Goal: Task Accomplishment & Management: Use online tool/utility

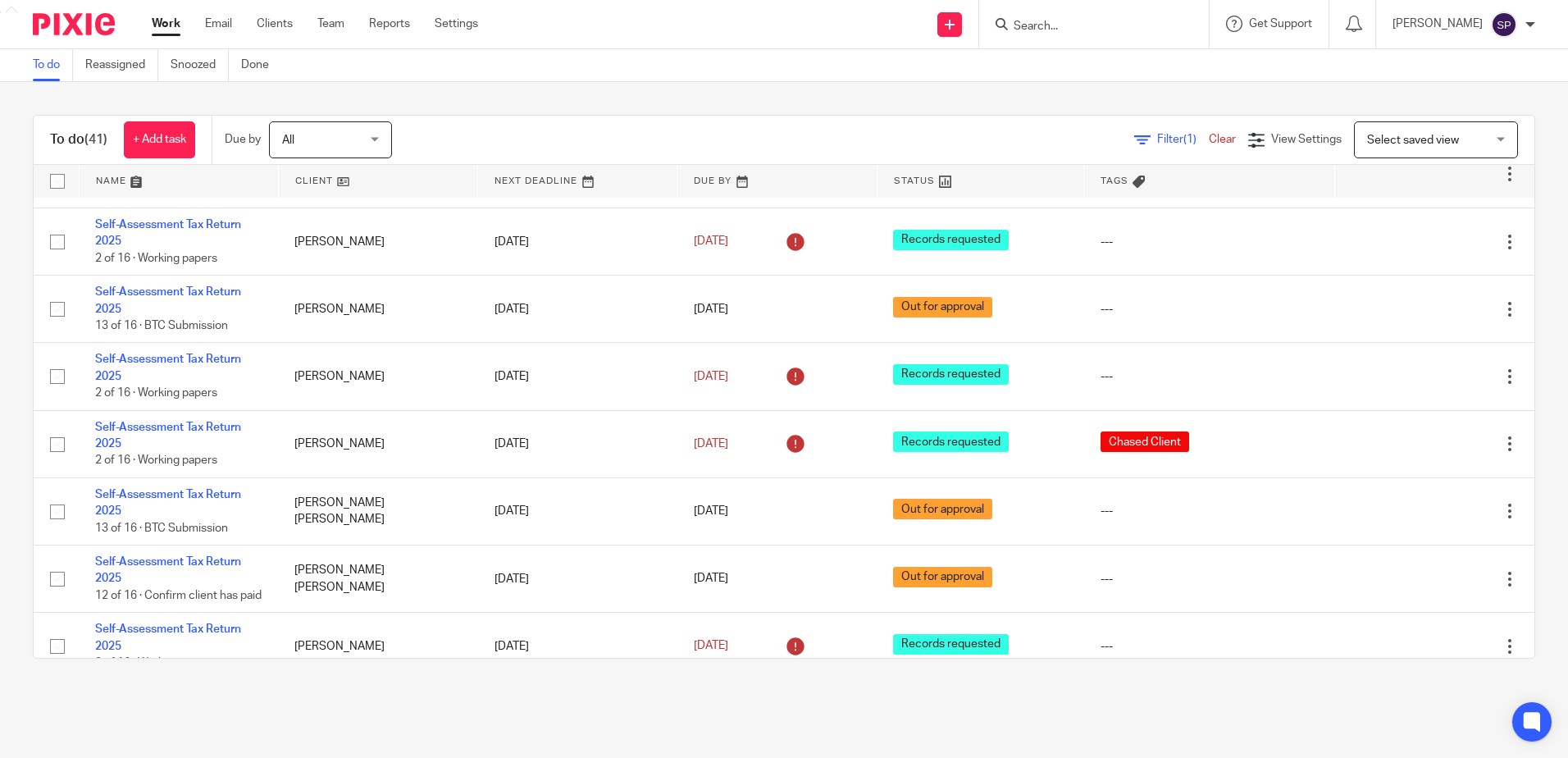
scroll to position [1557, 0]
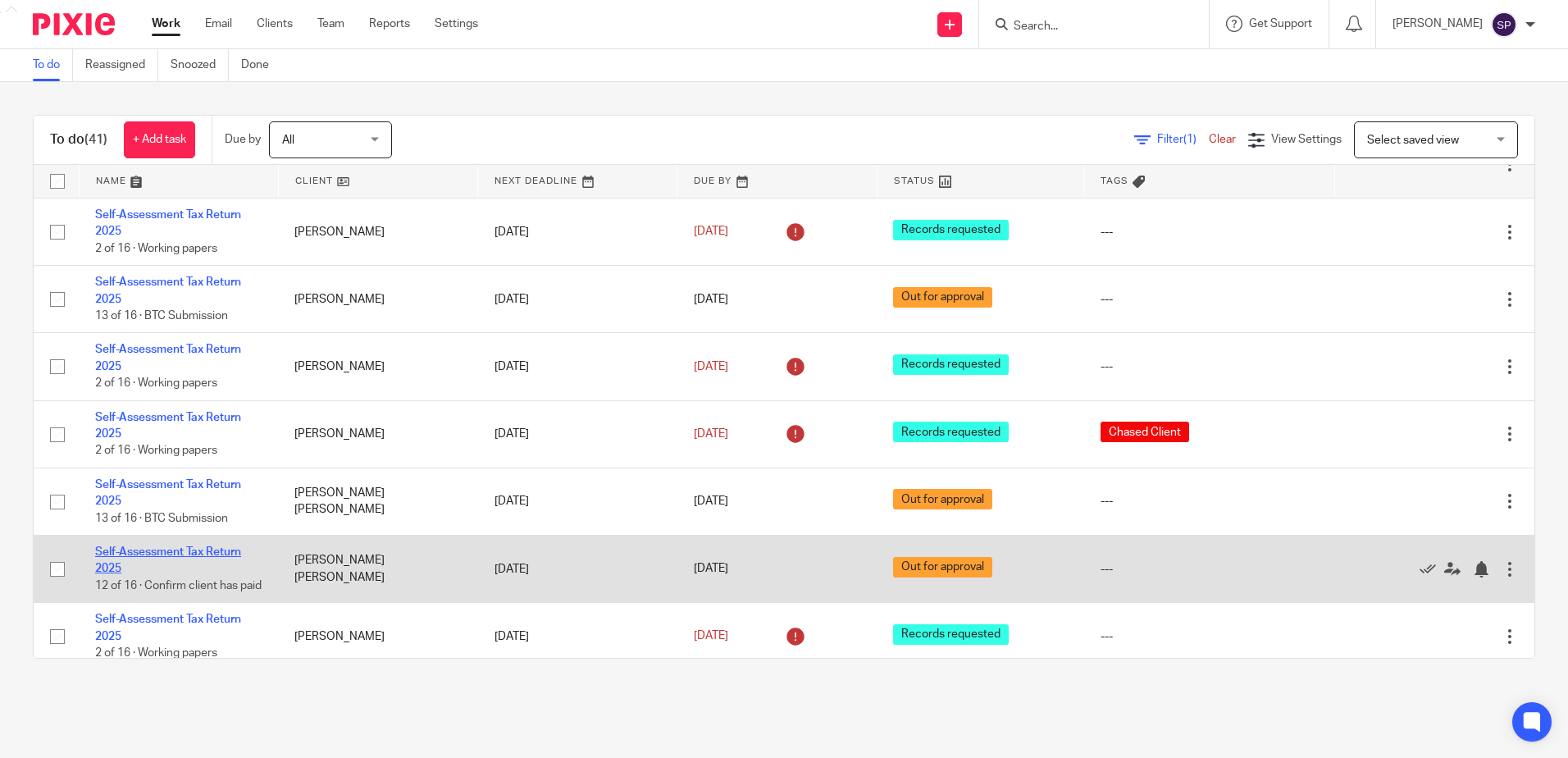
click at [155, 546] on link "Self-Assessment Tax Return 2025" at bounding box center [168, 560] width 146 height 28
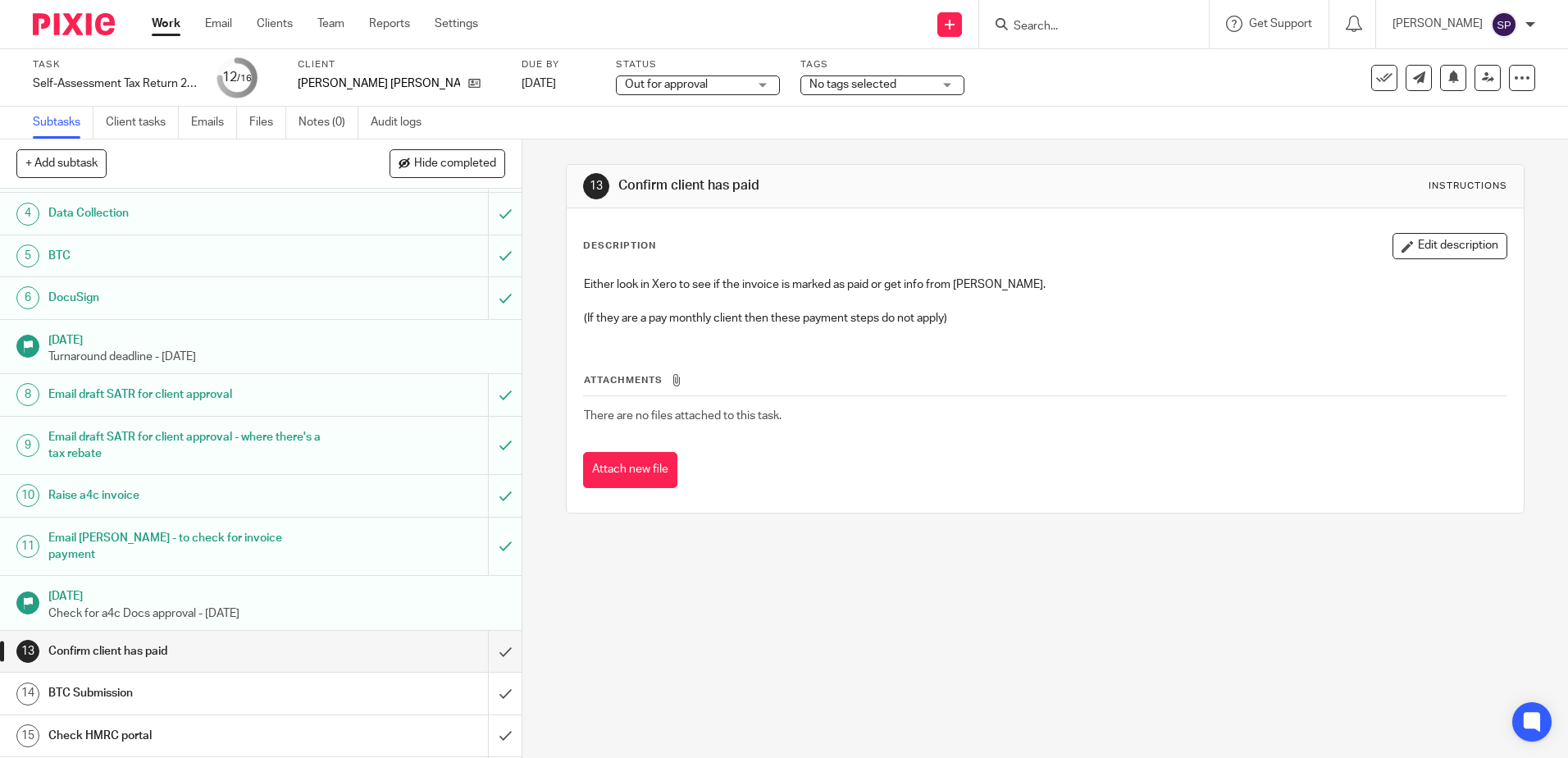
scroll to position [159, 0]
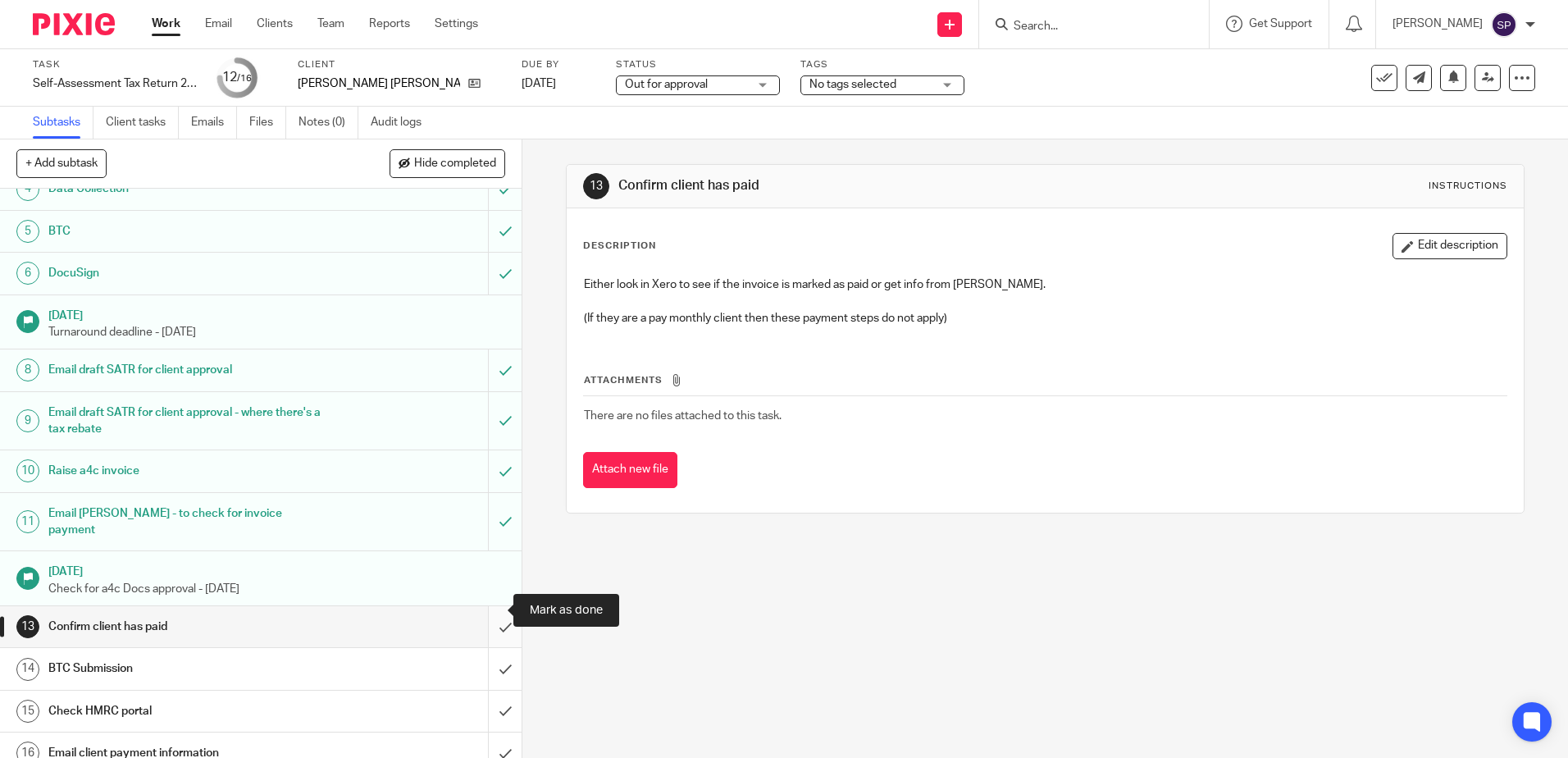
click at [491, 606] on input "submit" at bounding box center [260, 627] width 521 height 41
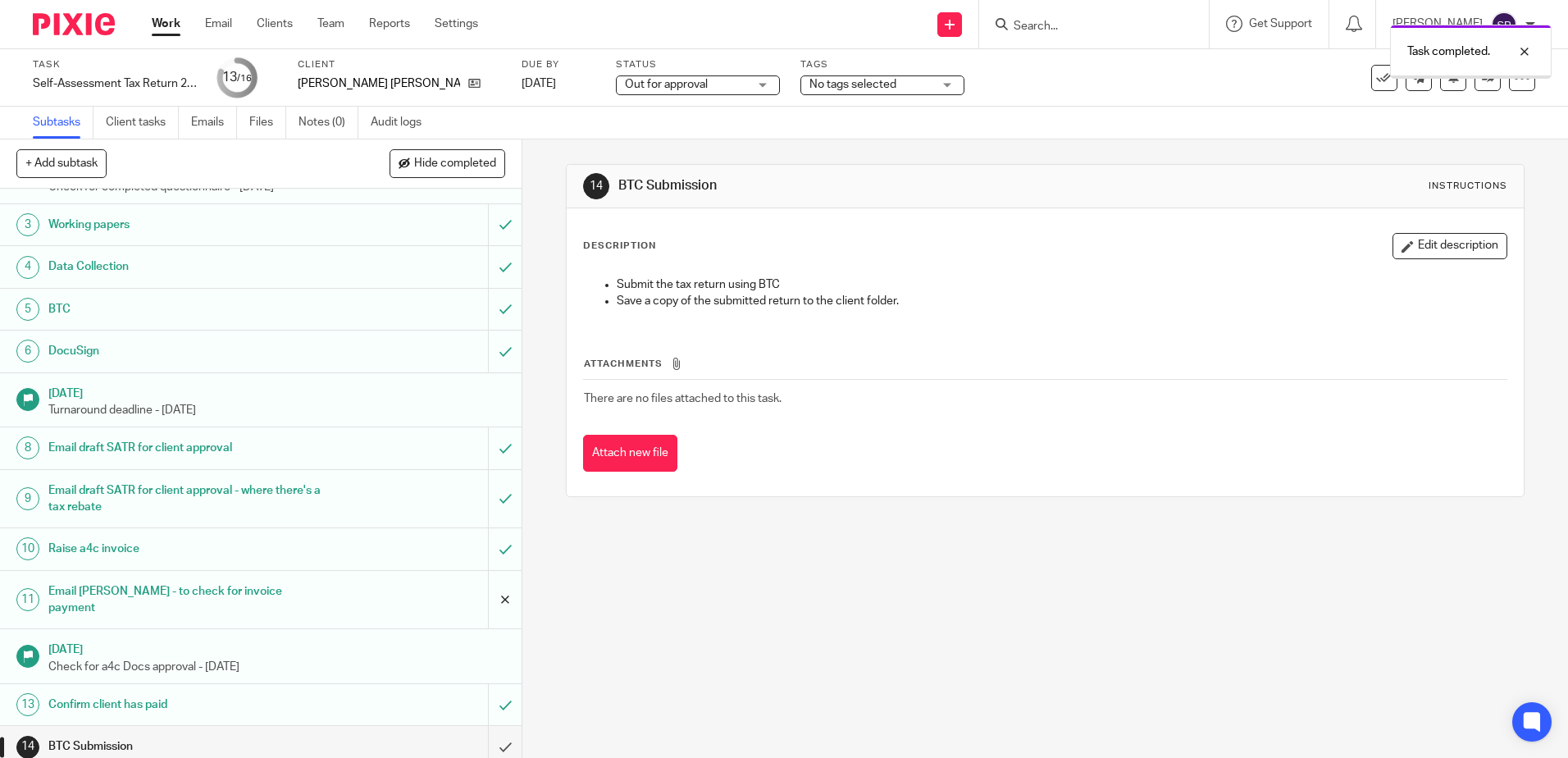
scroll to position [159, 0]
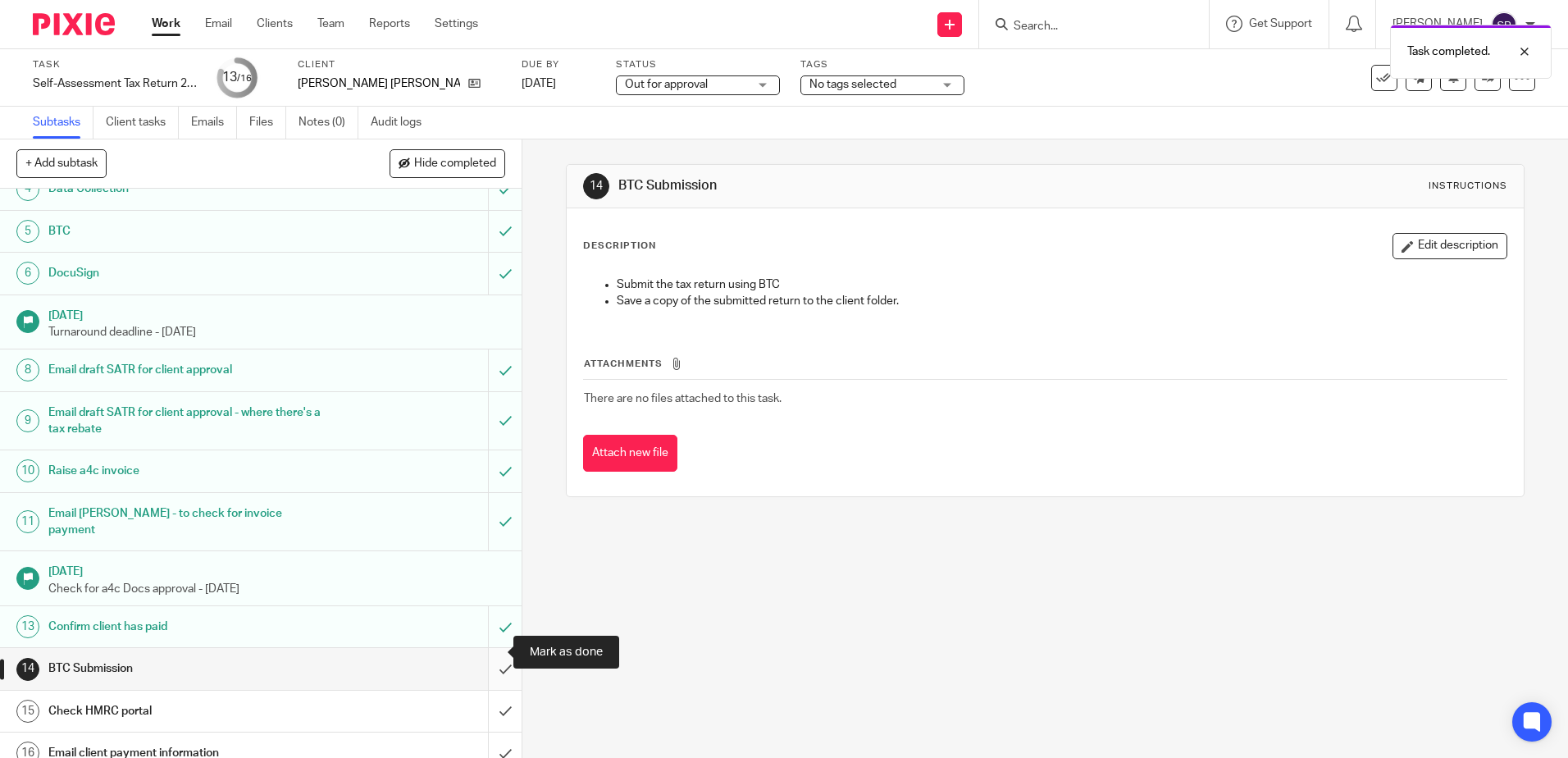
click at [486, 656] on input "submit" at bounding box center [260, 668] width 521 height 41
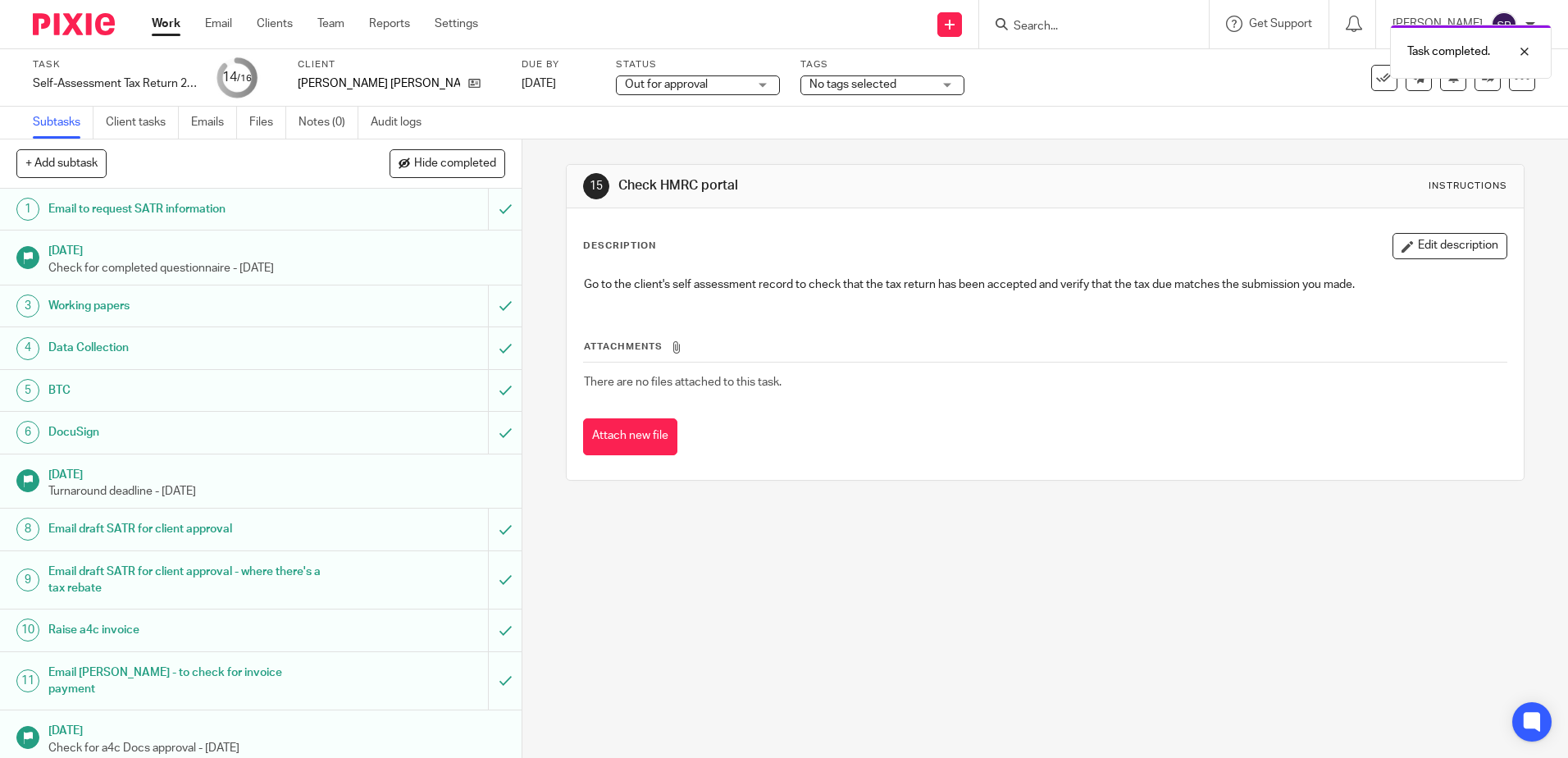
click at [721, 85] on div "Out for approval Out for approval" at bounding box center [698, 85] width 164 height 19
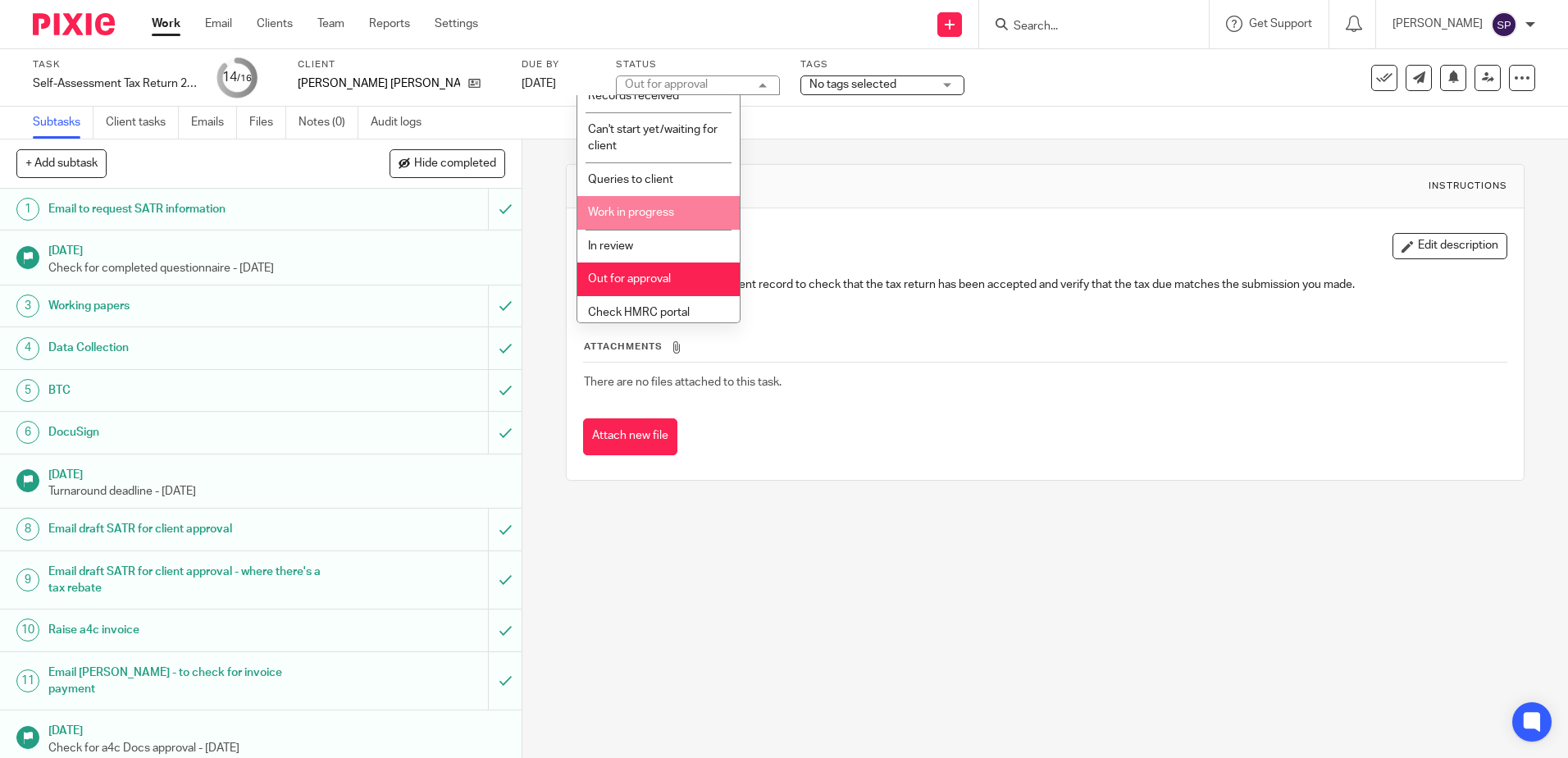
scroll to position [122, 0]
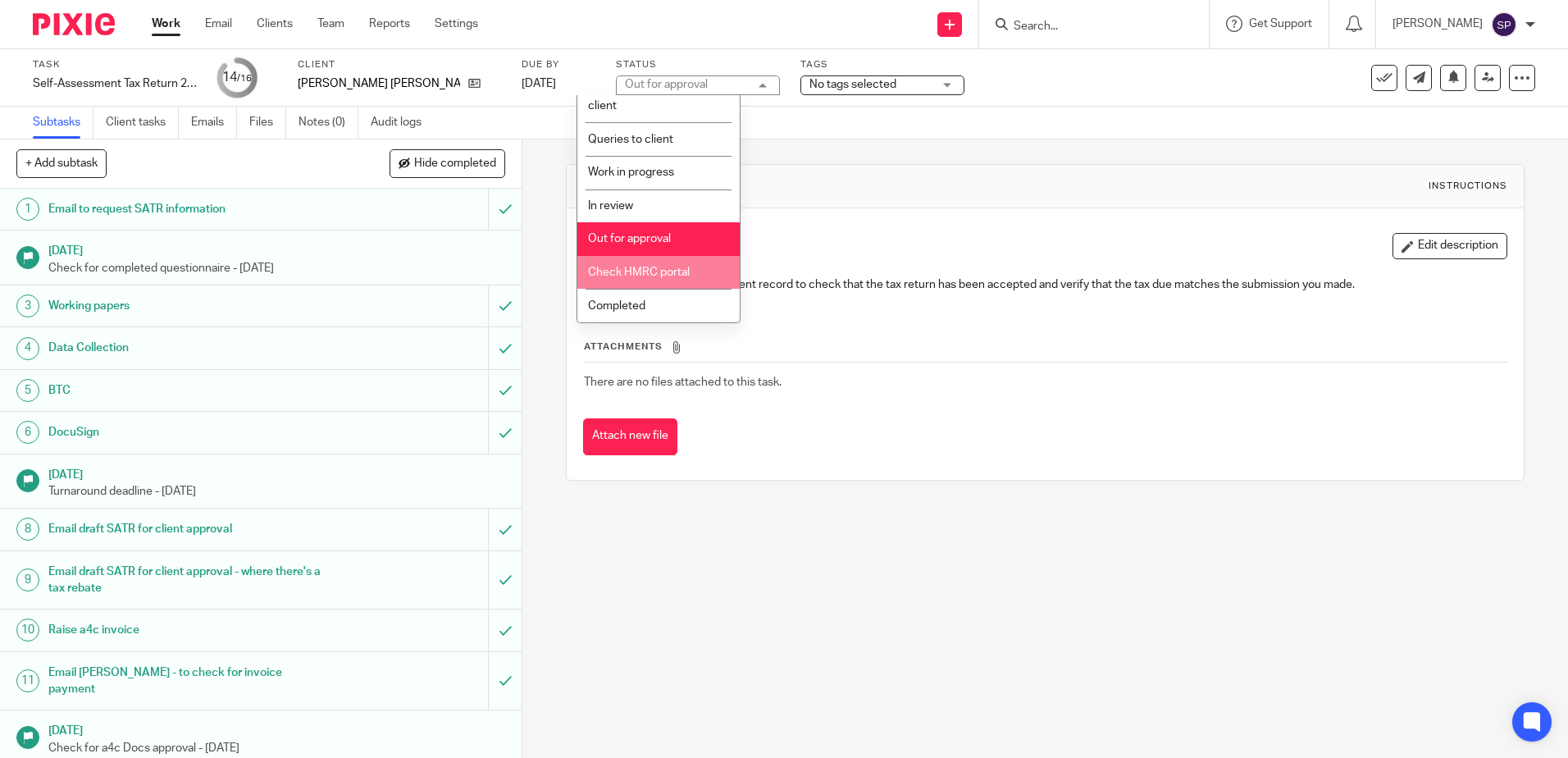
click at [644, 266] on li "Check HMRC portal" at bounding box center [658, 273] width 162 height 34
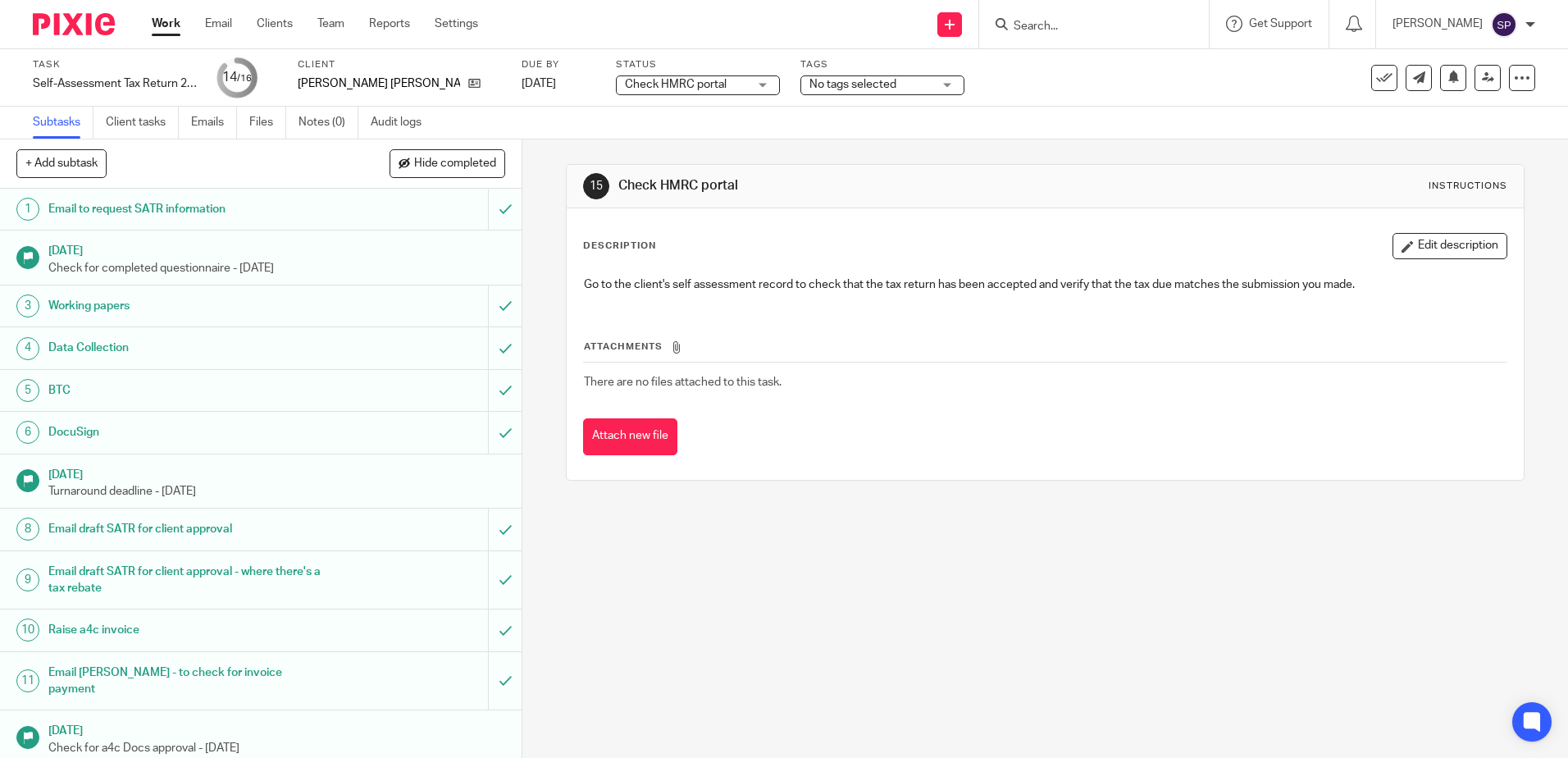
click at [178, 22] on link "Work" at bounding box center [166, 24] width 29 height 17
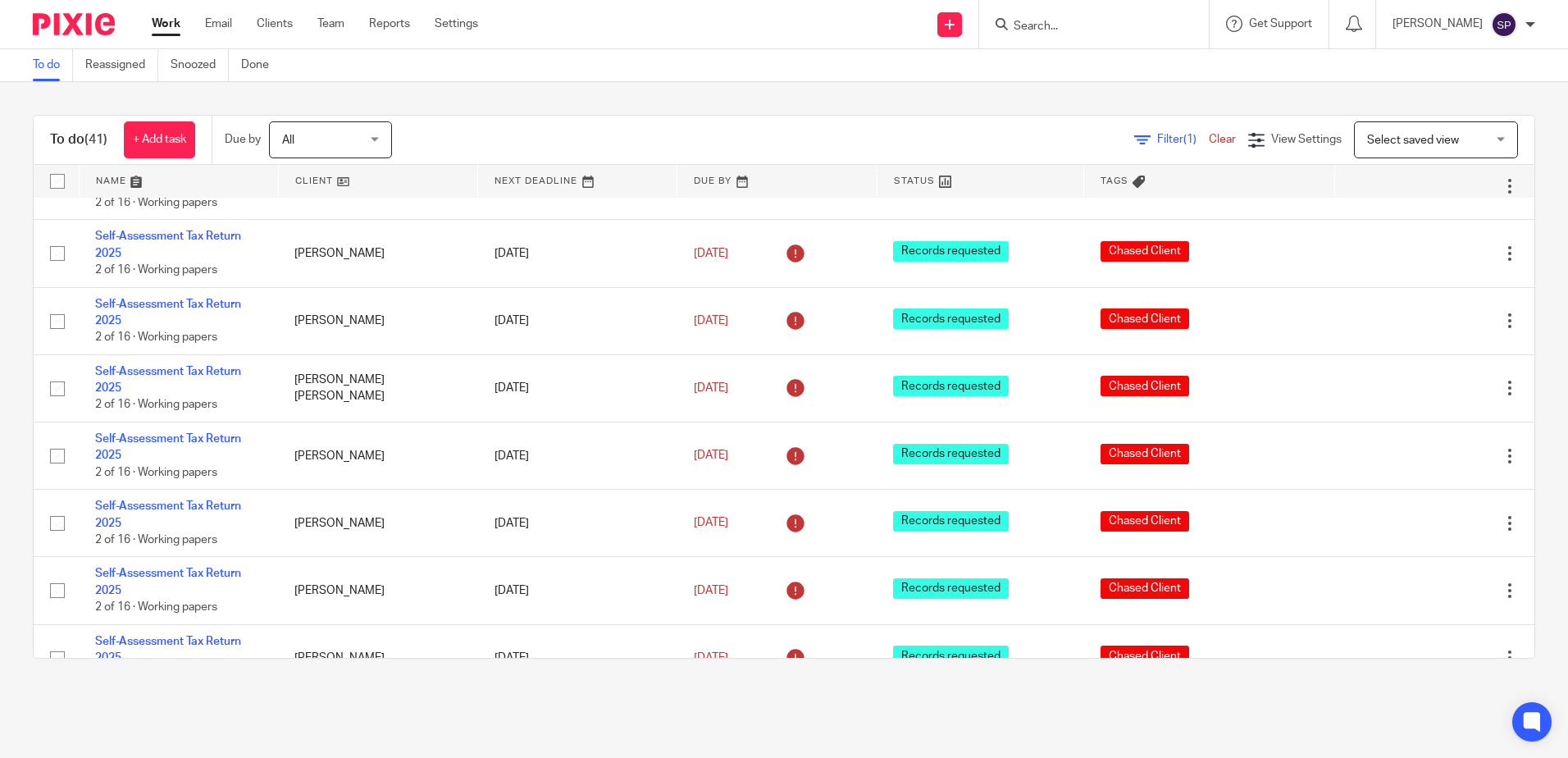
scroll to position [1066, 0]
